Goal: Navigation & Orientation: Understand site structure

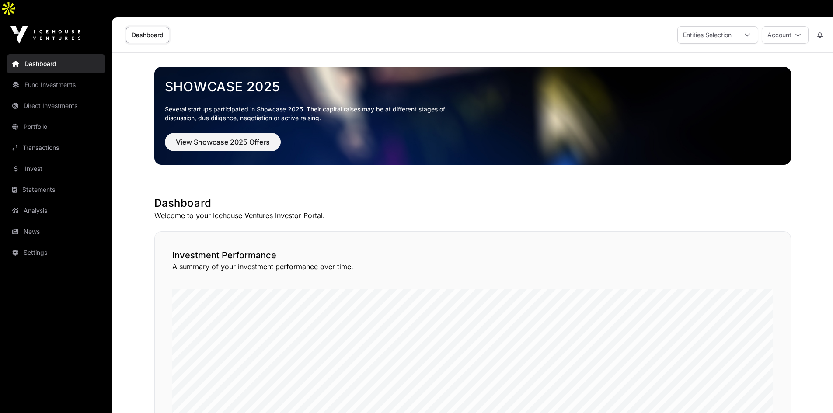
click at [54, 75] on link "Fund Investments" at bounding box center [56, 84] width 98 height 19
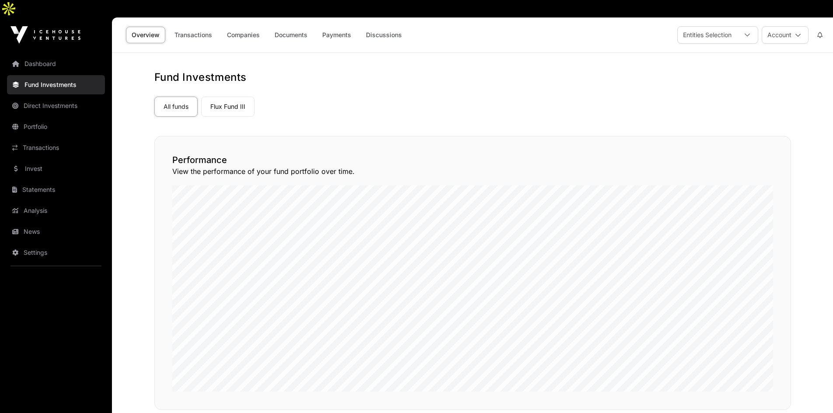
click at [60, 117] on link "Portfolio" at bounding box center [56, 126] width 98 height 19
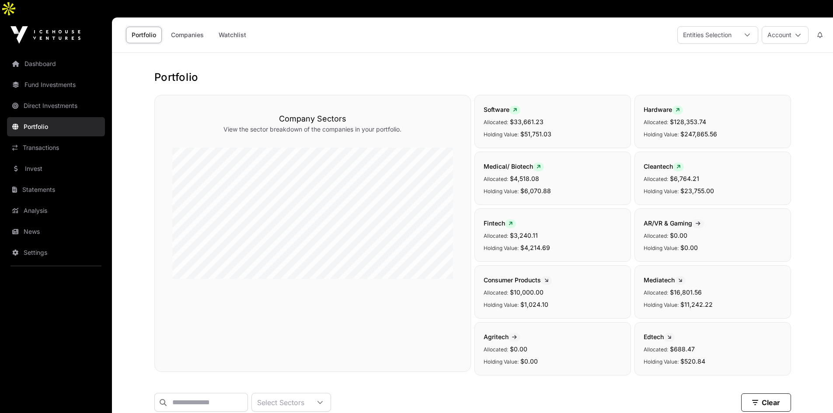
click at [31, 96] on link "Direct Investments" at bounding box center [56, 105] width 98 height 19
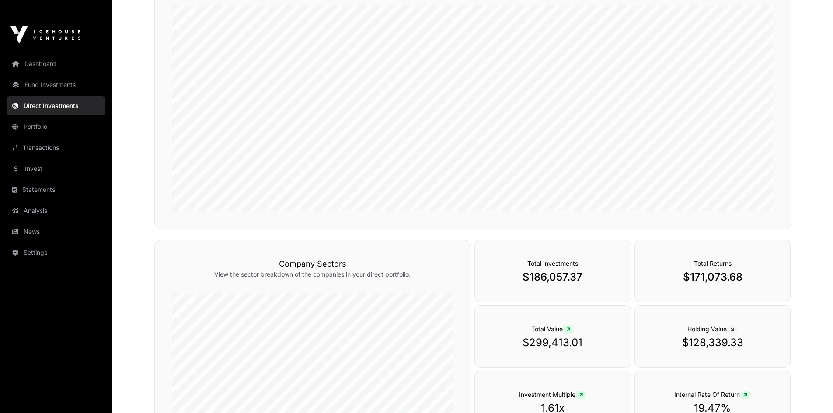
scroll to position [159, 0]
